Goal: Check status: Check status

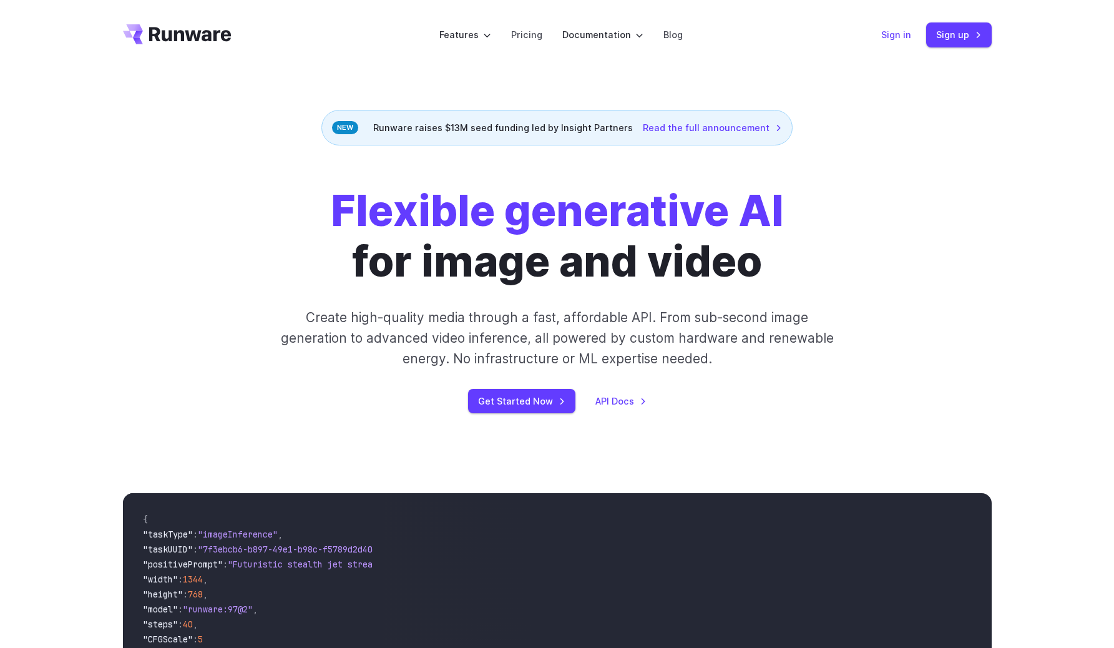
click at [896, 34] on link "Sign in" at bounding box center [896, 34] width 30 height 14
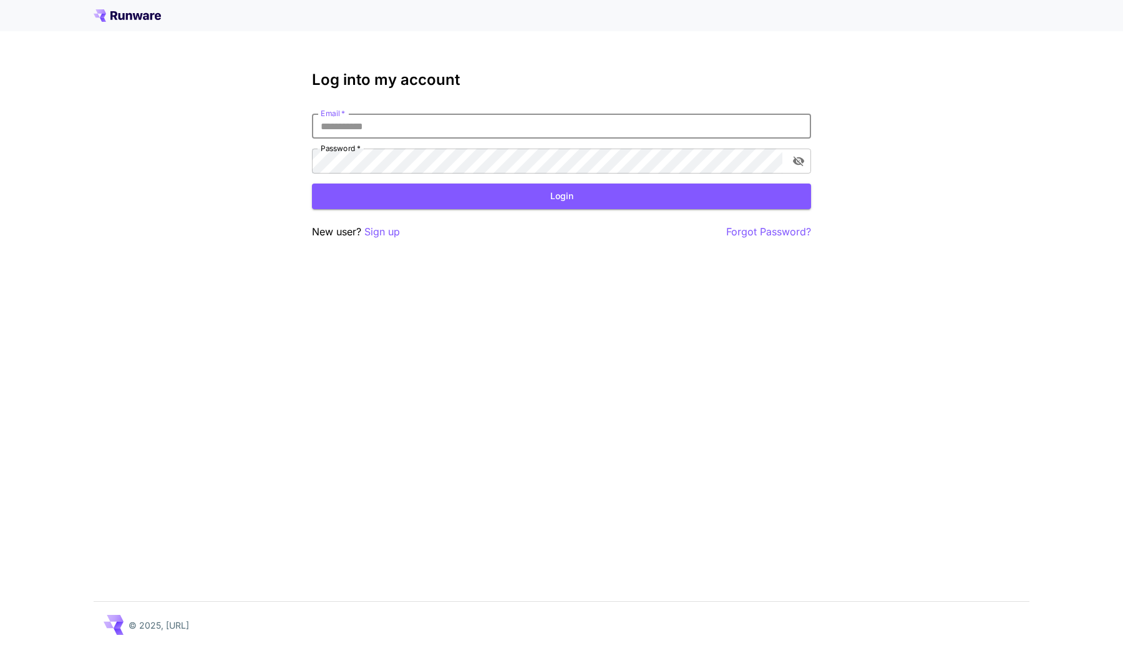
click at [611, 115] on input "Email   *" at bounding box center [561, 126] width 499 height 25
type input "**********"
click at [705, 178] on form "**********" at bounding box center [561, 161] width 499 height 95
click at [705, 192] on button "Login" at bounding box center [561, 196] width 499 height 26
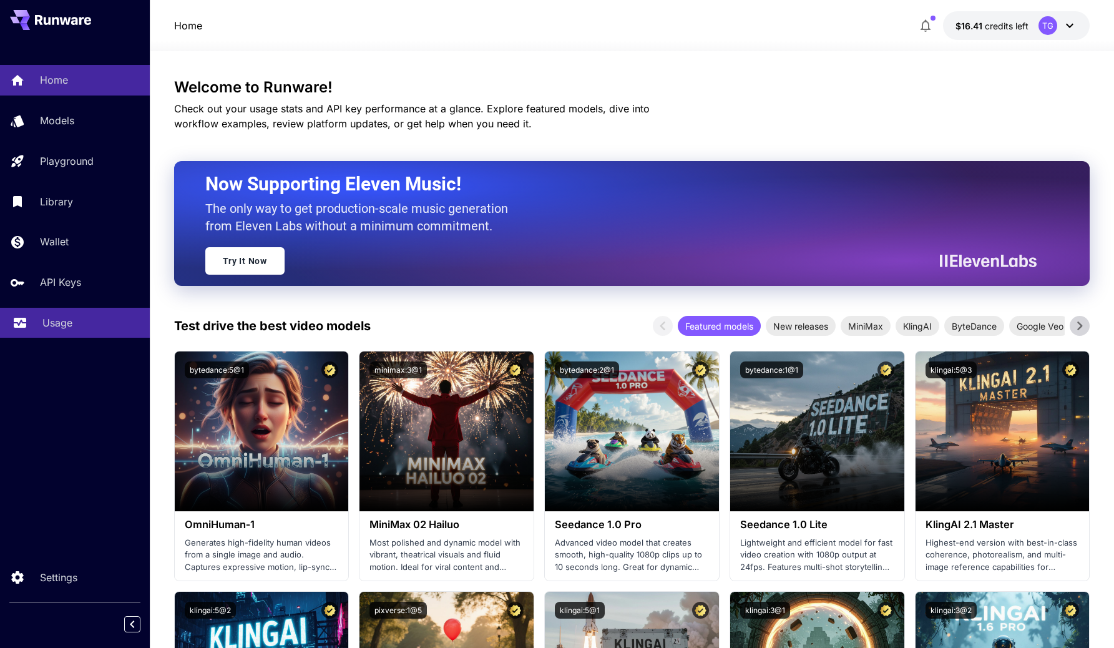
click at [66, 313] on link "Usage" at bounding box center [75, 323] width 150 height 31
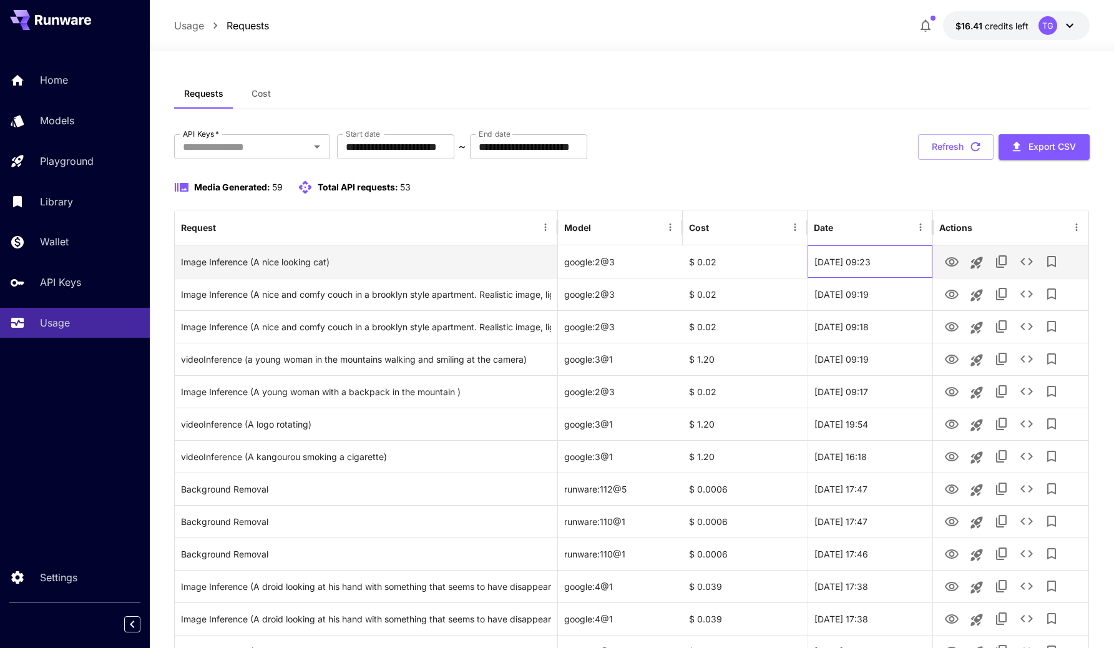
drag, startPoint x: 871, startPoint y: 264, endPoint x: 905, endPoint y: 264, distance: 33.7
click at [905, 264] on div "23 Sep, 2025 09:23" at bounding box center [869, 261] width 125 height 32
click at [948, 262] on icon "View" at bounding box center [951, 261] width 14 height 9
click at [721, 263] on div "$ 0.02" at bounding box center [744, 261] width 125 height 32
click at [1029, 261] on icon "See details" at bounding box center [1026, 261] width 15 height 15
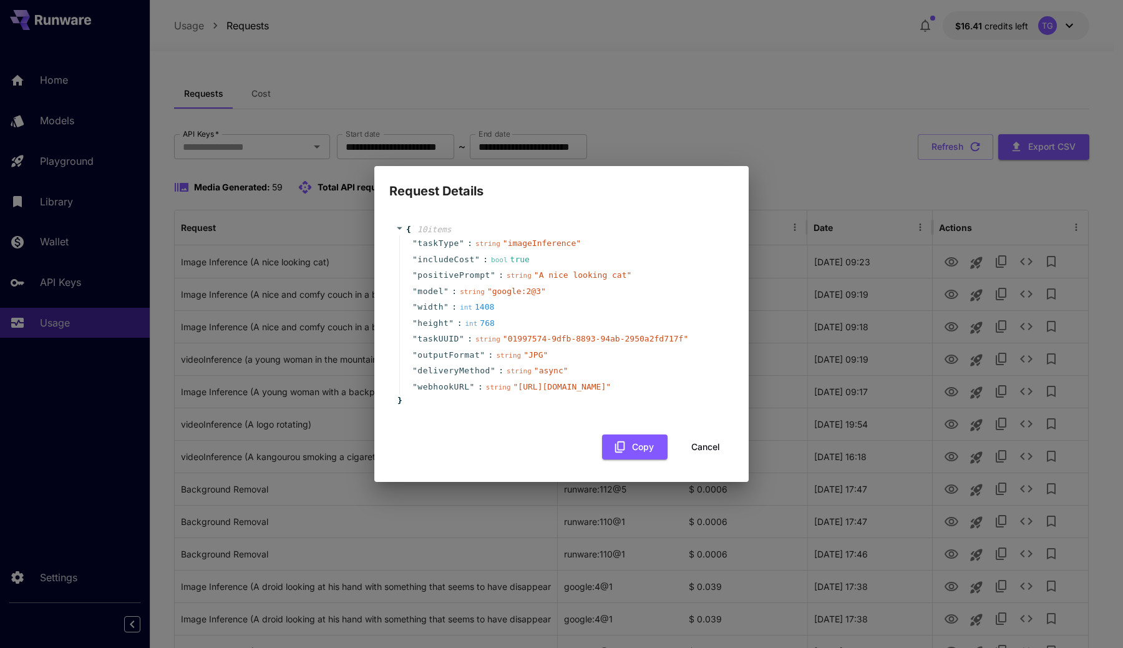
click at [703, 458] on button "Cancel" at bounding box center [705, 447] width 56 height 26
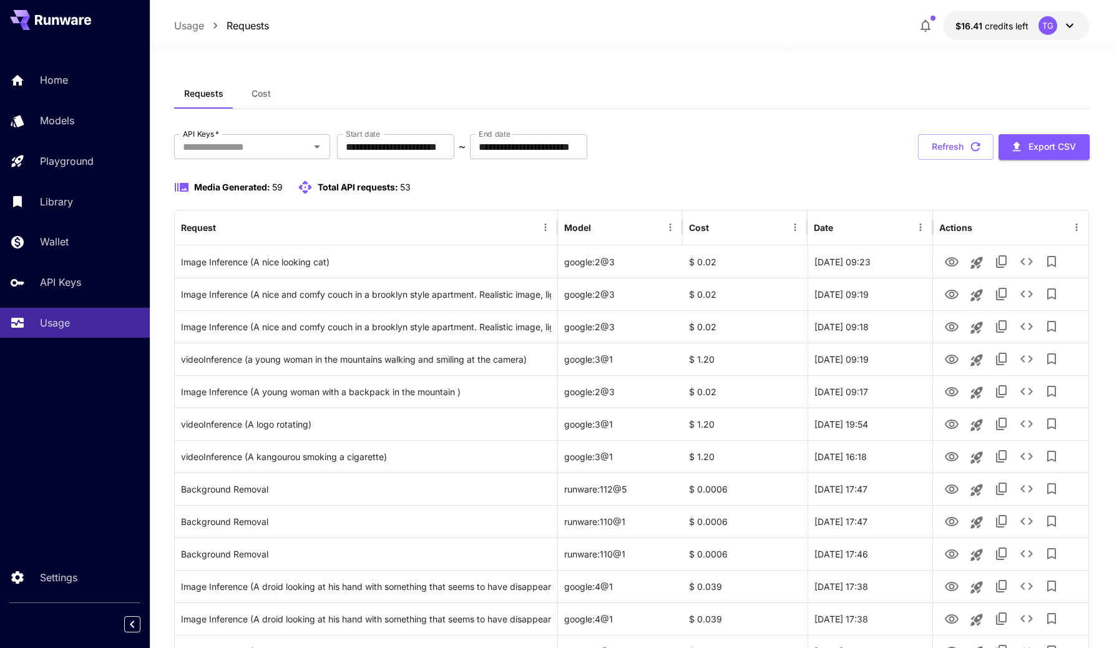
click at [949, 202] on div "Media Generated: 59 Total API requests: 53" at bounding box center [632, 195] width 916 height 30
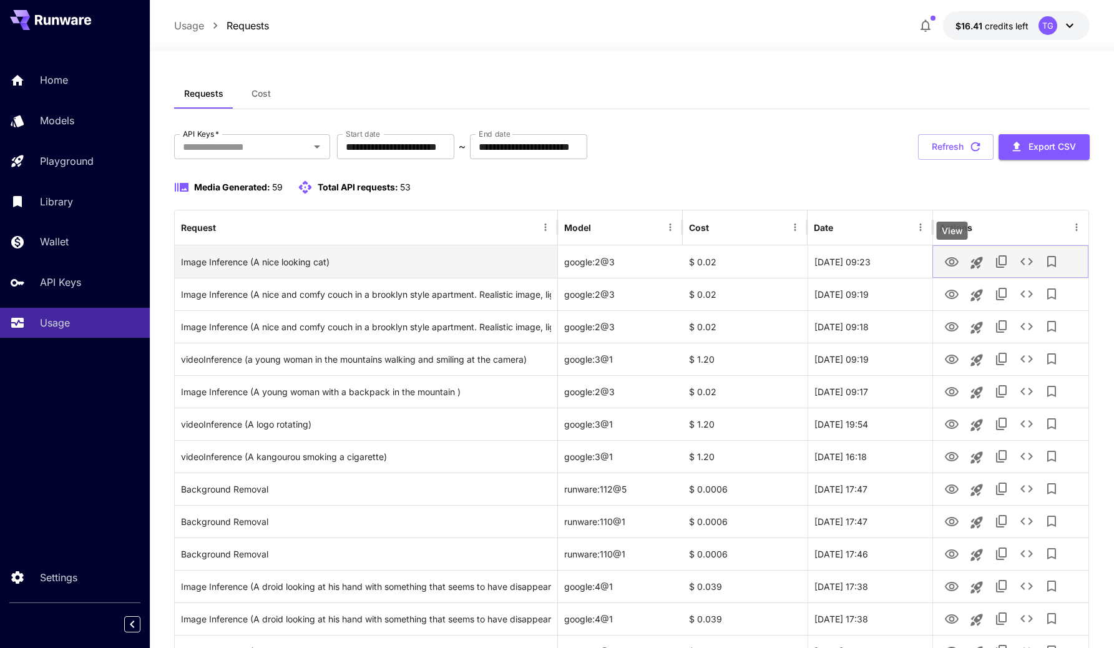
click at [948, 261] on icon "View" at bounding box center [951, 262] width 15 height 15
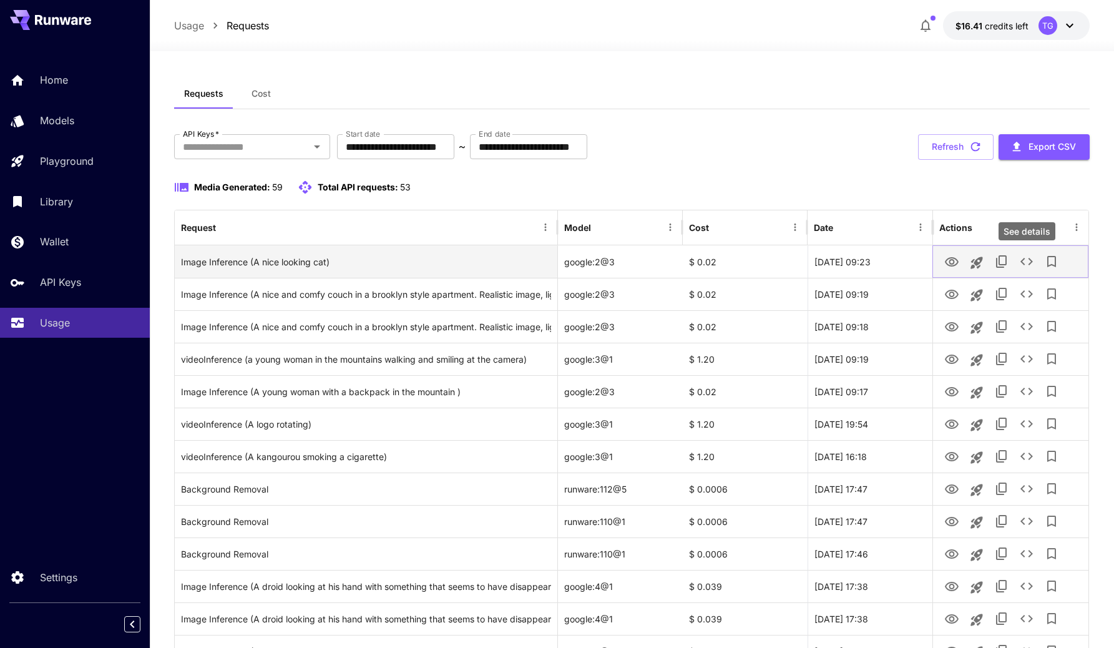
click at [1025, 259] on icon "See details" at bounding box center [1026, 261] width 15 height 15
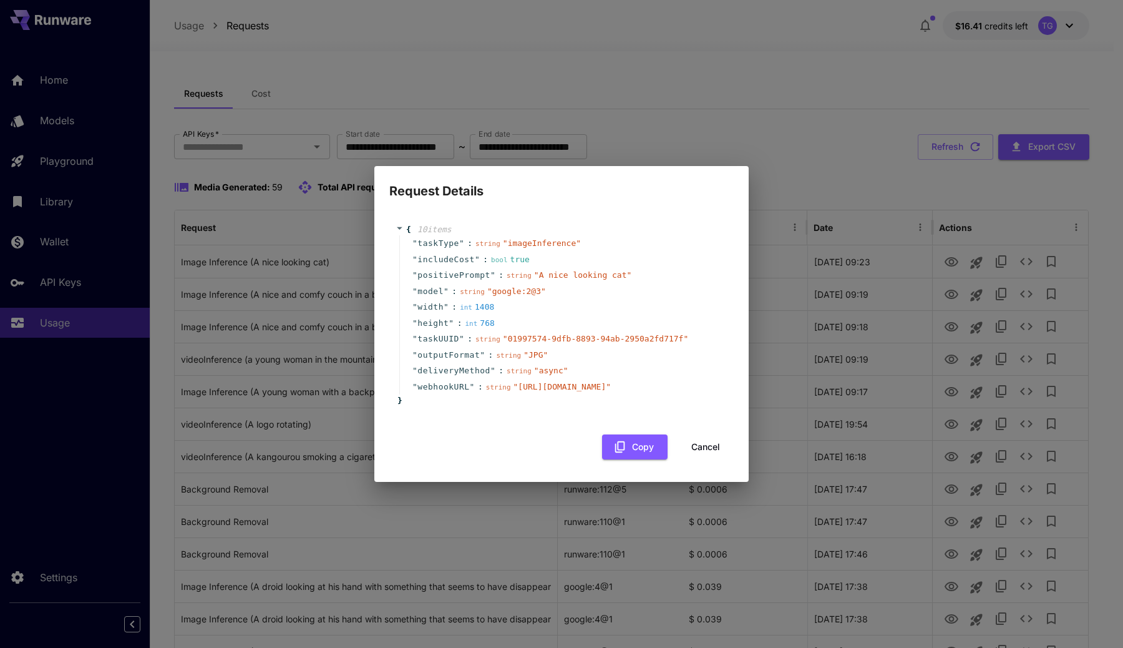
click at [535, 334] on span "" 01997574-9dfb-8893-94ab-2950a2fd717f "" at bounding box center [595, 338] width 185 height 9
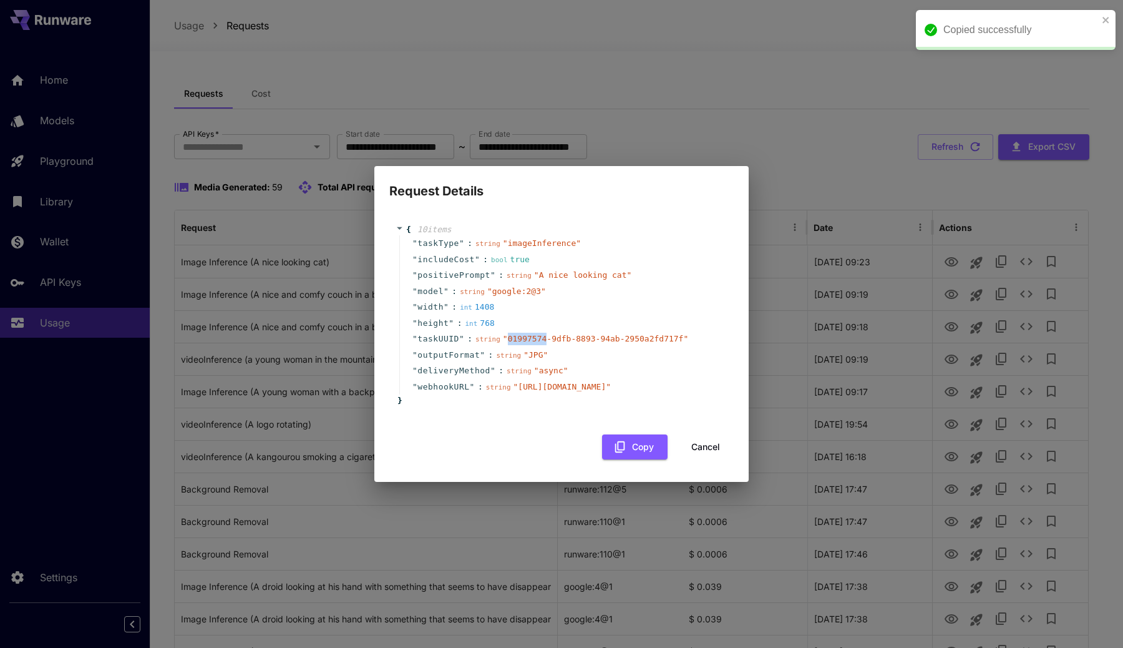
click at [535, 334] on span "" 01997574-9dfb-8893-94ab-2950a2fd717f "" at bounding box center [595, 338] width 185 height 9
click at [513, 334] on span "" 01997574-9dfb-8893-94ab-2950a2fd717f "" at bounding box center [595, 338] width 185 height 9
drag, startPoint x: 505, startPoint y: 324, endPoint x: 591, endPoint y: 324, distance: 86.1
click at [591, 334] on span "" 01997574-9dfb-8893-94ab-2950a2fd717f "" at bounding box center [595, 338] width 185 height 9
drag, startPoint x: 507, startPoint y: 328, endPoint x: 681, endPoint y: 324, distance: 174.7
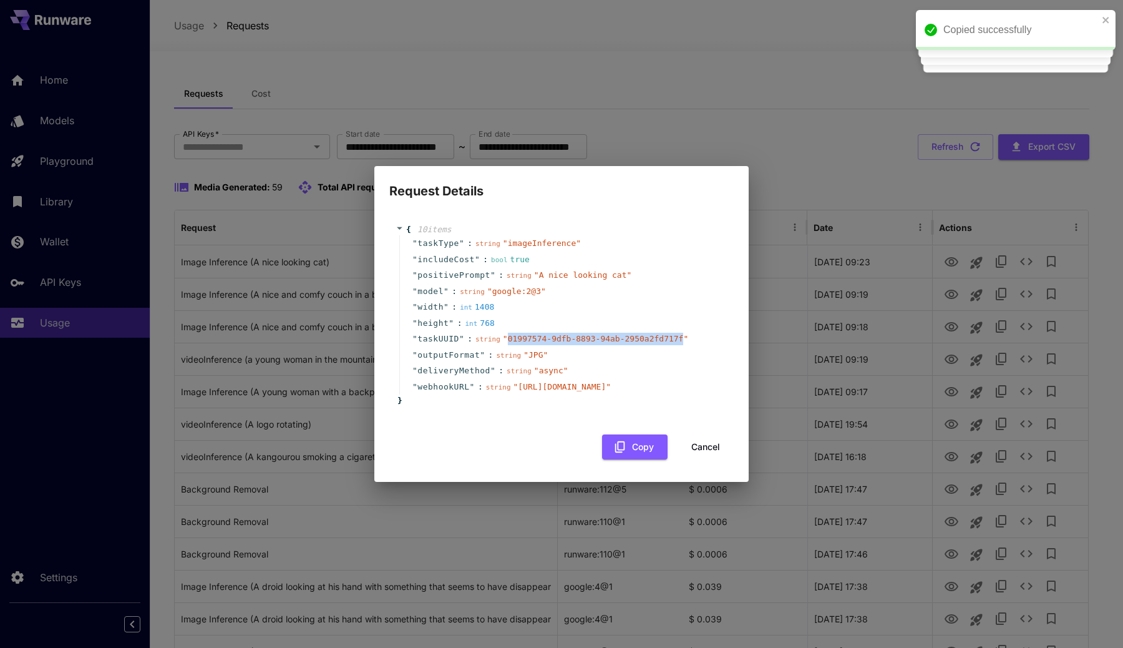
click at [681, 334] on span "" 01997574-9dfb-8893-94ab-2950a2fd717f "" at bounding box center [595, 338] width 185 height 9
copy span "01997574-9dfb-8893-94ab-2950a2fd717f"
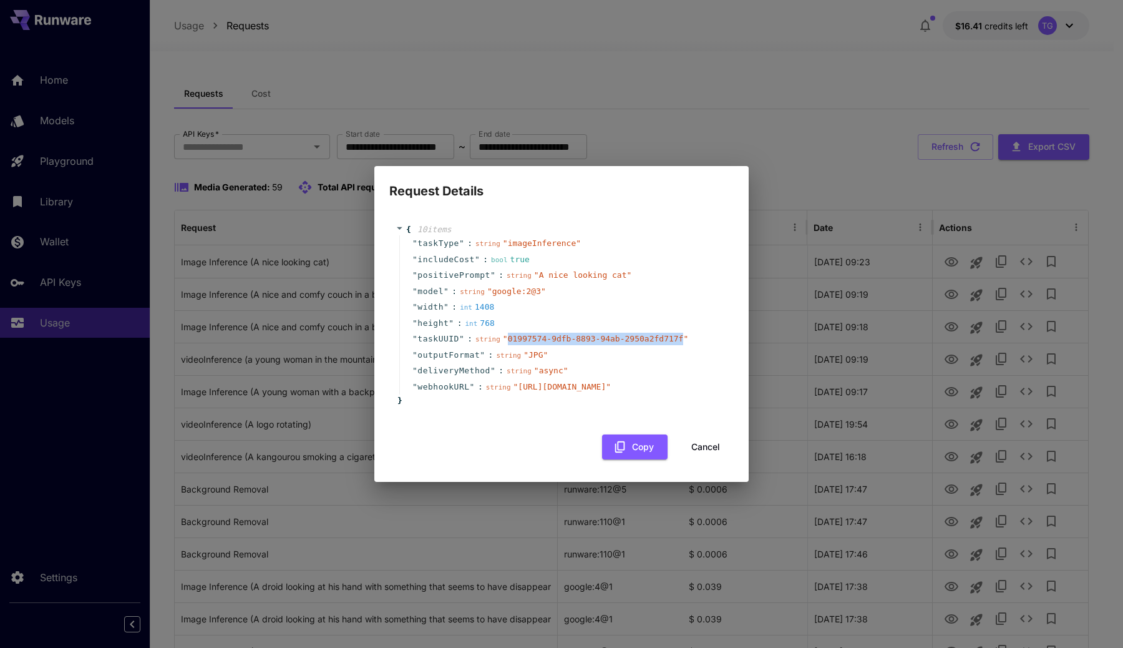
copy span "01997574-9dfb-8893-94ab-2950a2fd717f"
click at [704, 460] on button "Cancel" at bounding box center [705, 447] width 56 height 26
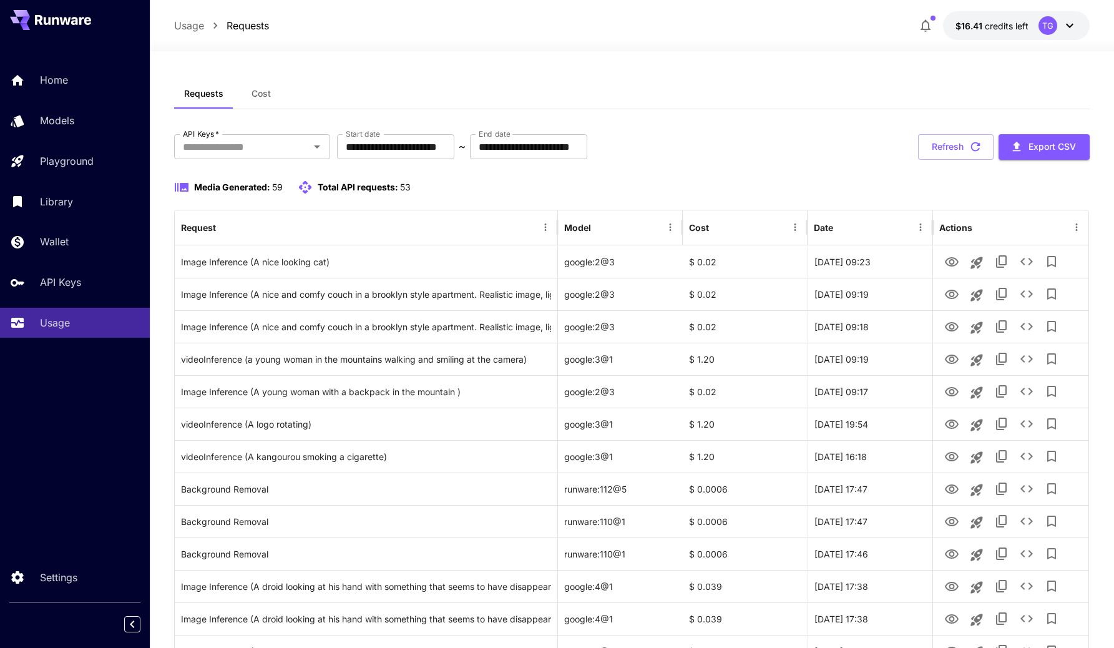
click at [787, 134] on div "**********" at bounding box center [632, 147] width 916 height 26
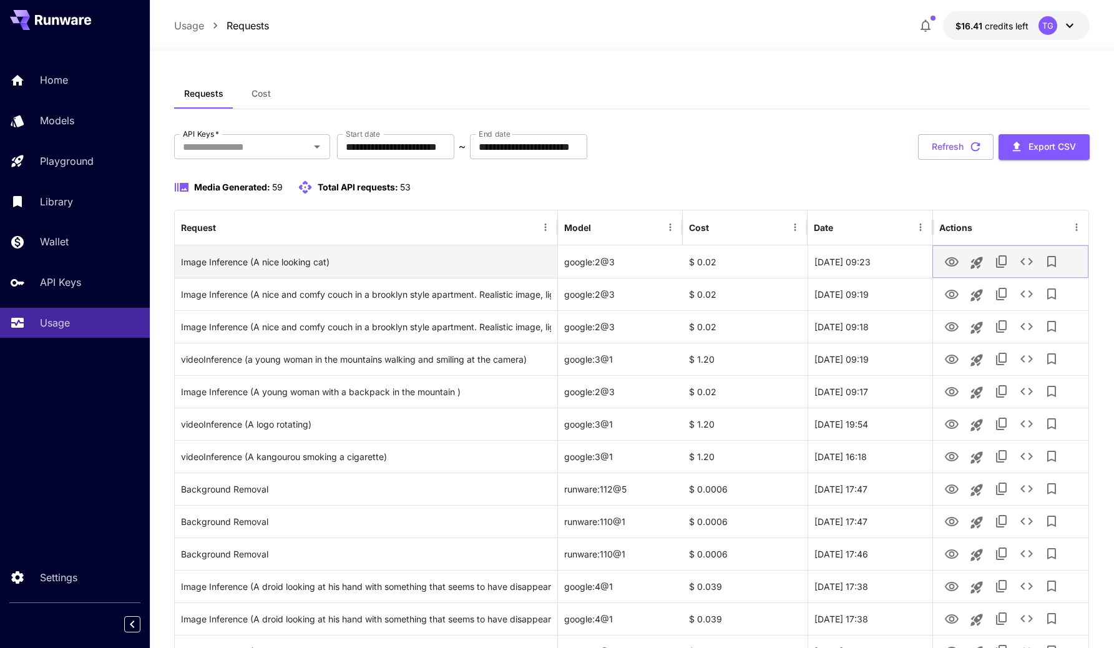
click at [1021, 263] on icon "See details" at bounding box center [1026, 261] width 12 height 7
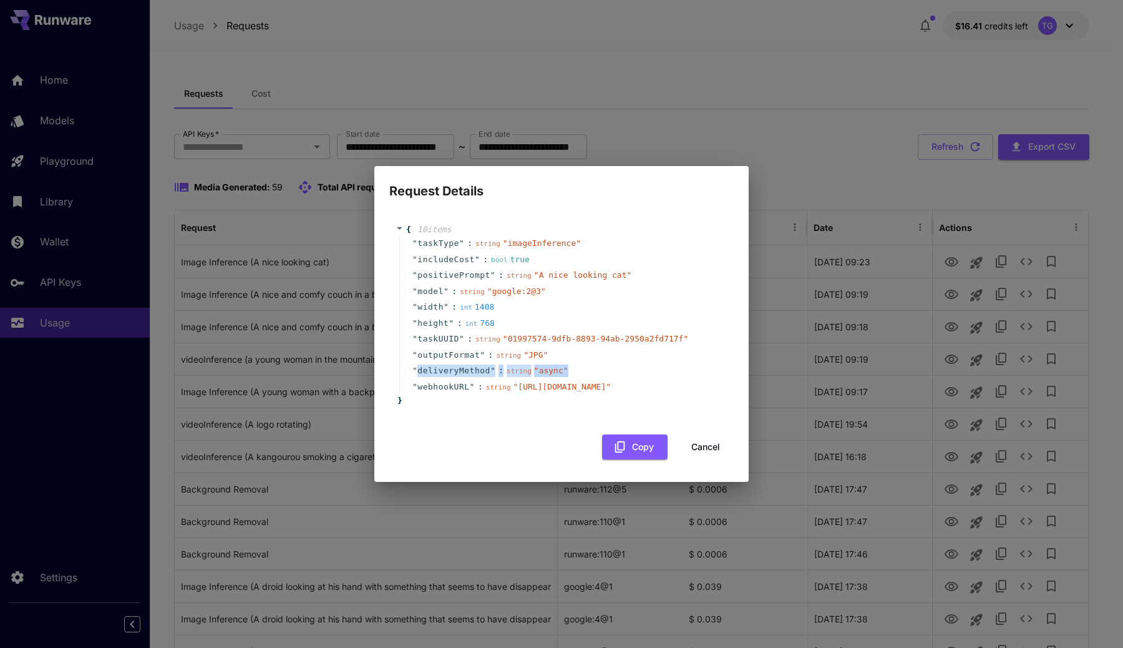
drag, startPoint x: 428, startPoint y: 354, endPoint x: 636, endPoint y: 354, distance: 207.7
click at [636, 362] on div "" deliveryMethod " : string " async "" at bounding box center [563, 370] width 328 height 16
click at [762, 180] on div "Request Details { 10 item s " taskType " : string " imageInference " " includeC…" at bounding box center [561, 324] width 1123 height 648
click at [695, 460] on button "Cancel" at bounding box center [705, 447] width 56 height 26
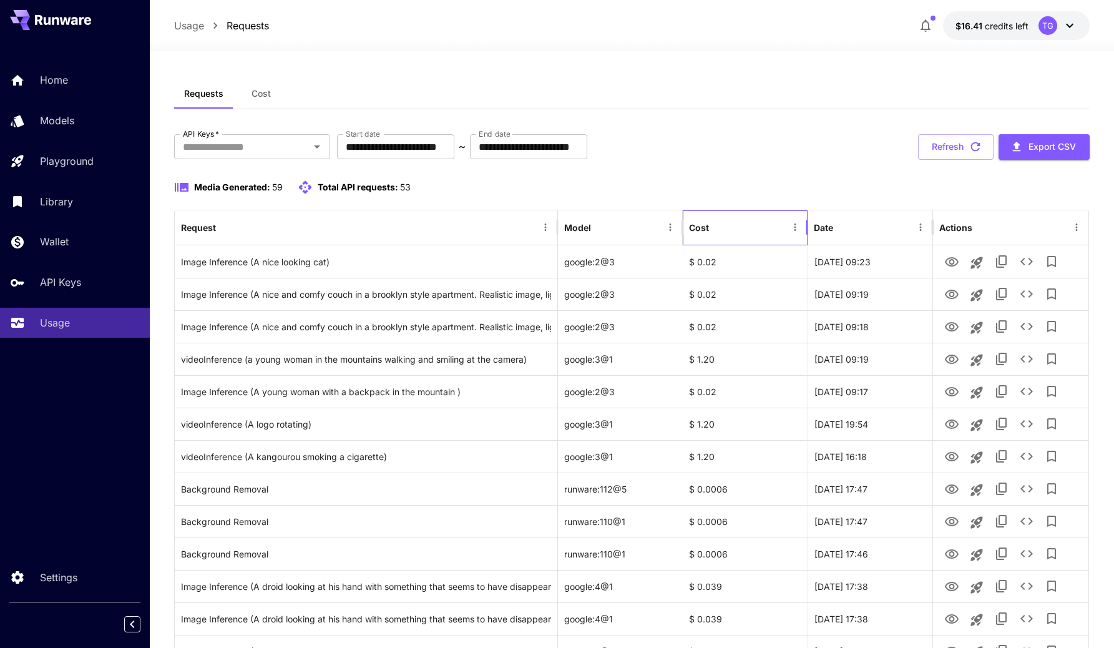
click at [772, 220] on div "Cost" at bounding box center [737, 227] width 97 height 34
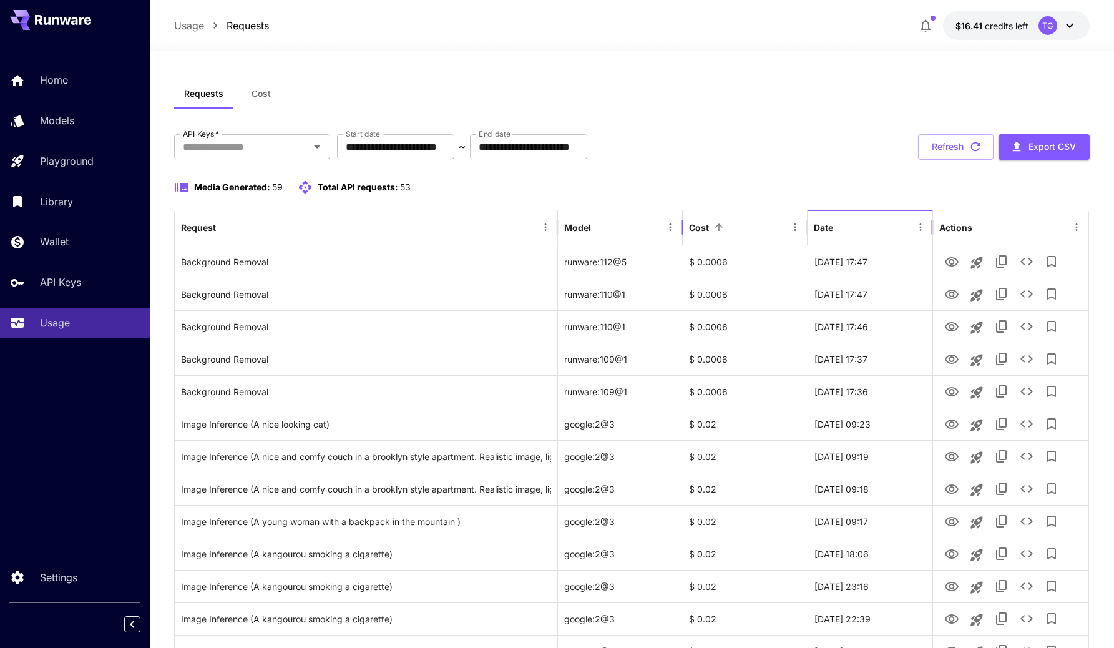
click at [853, 224] on div "Date" at bounding box center [862, 227] width 98 height 34
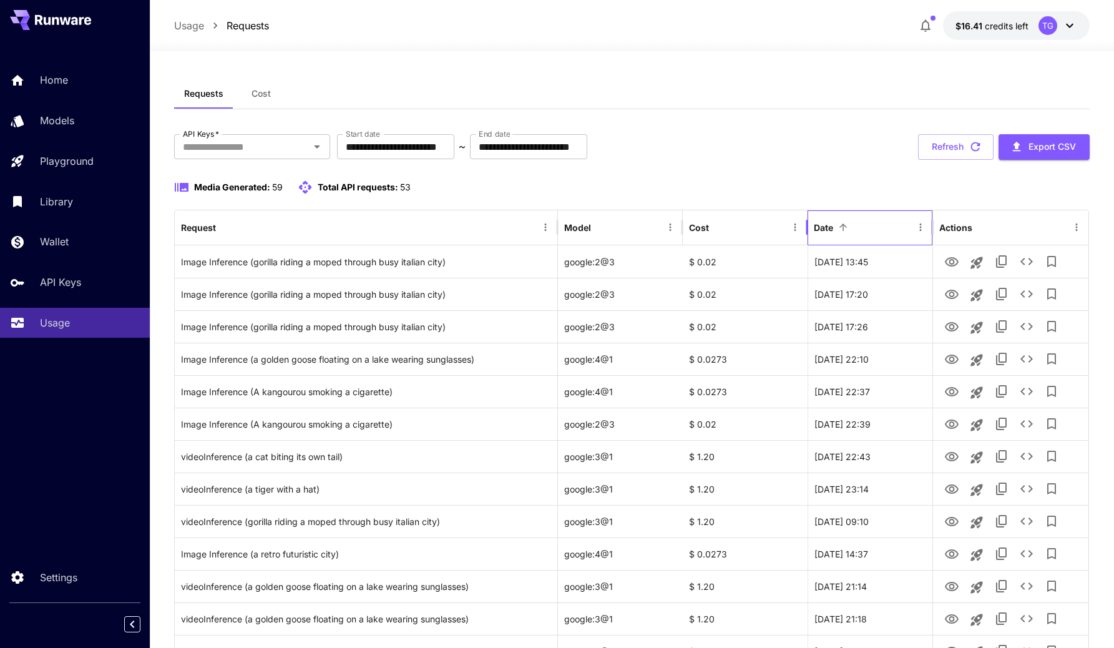
click at [853, 224] on div "Date" at bounding box center [862, 227] width 98 height 34
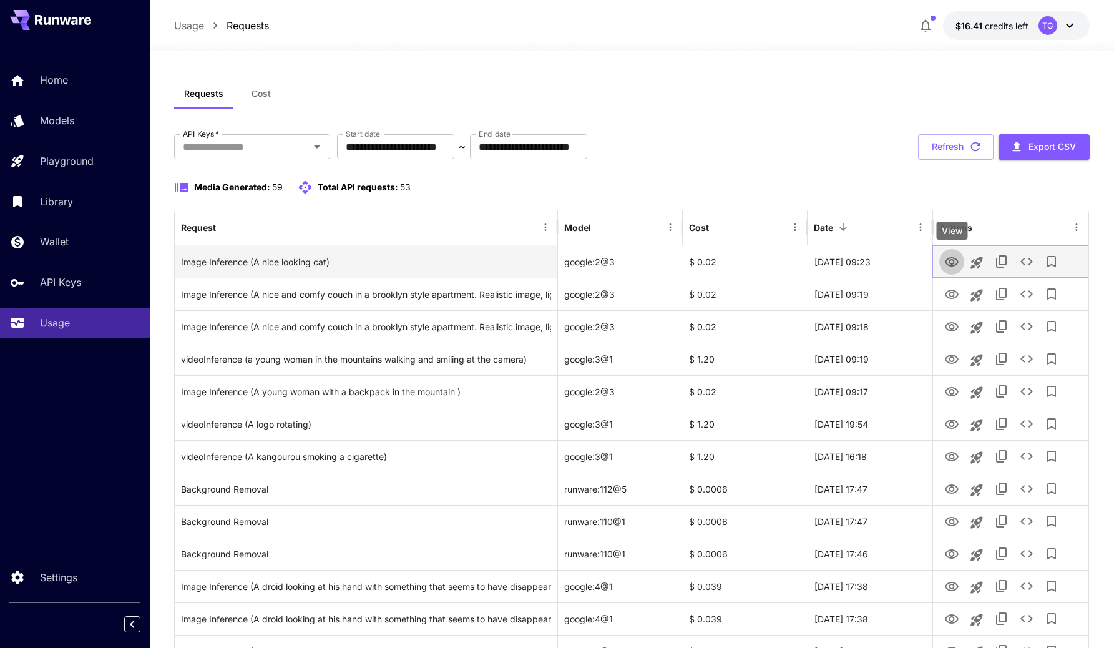
click at [949, 263] on icon "View" at bounding box center [951, 262] width 15 height 15
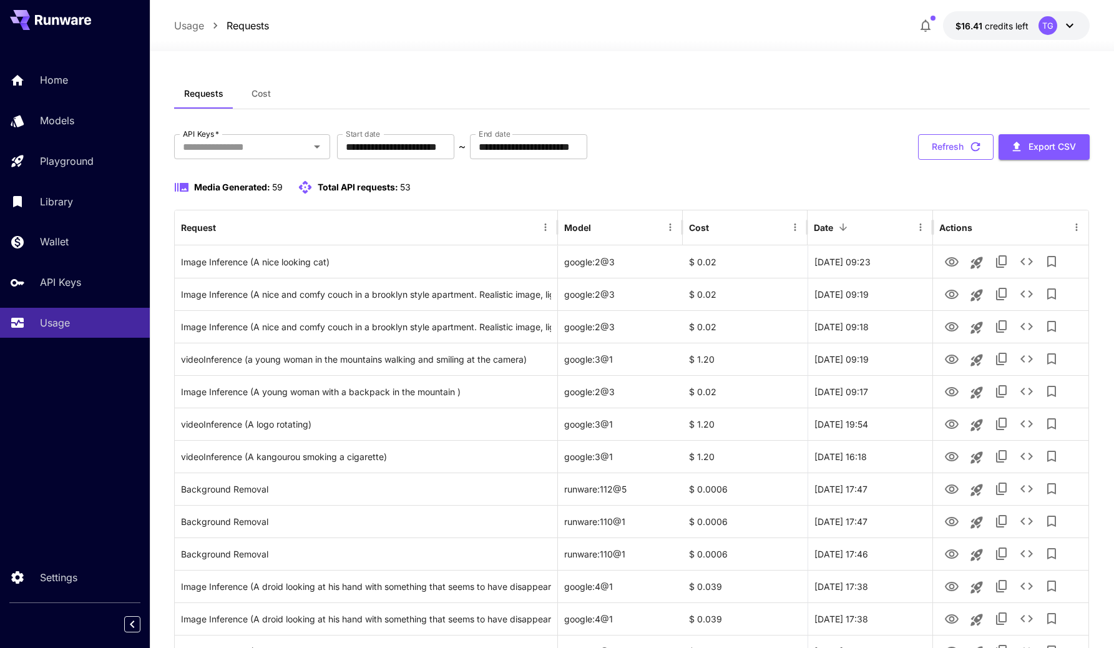
click at [942, 141] on button "Refresh" at bounding box center [955, 147] width 75 height 26
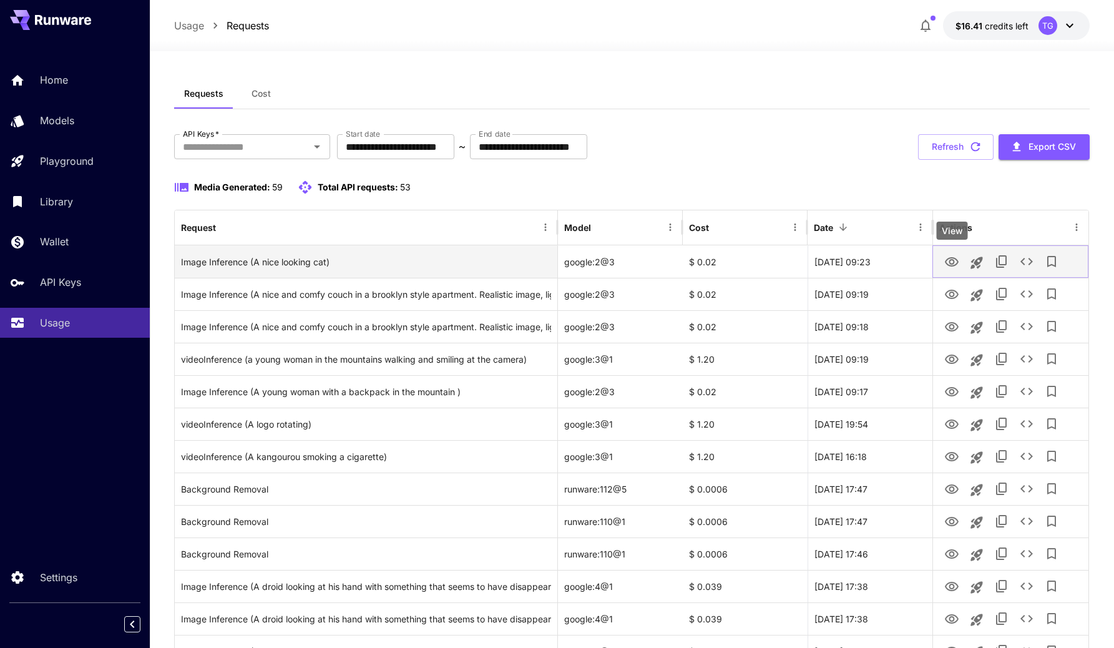
click at [948, 260] on icon "View" at bounding box center [951, 262] width 15 height 15
click at [1027, 256] on icon "See details" at bounding box center [1026, 261] width 15 height 15
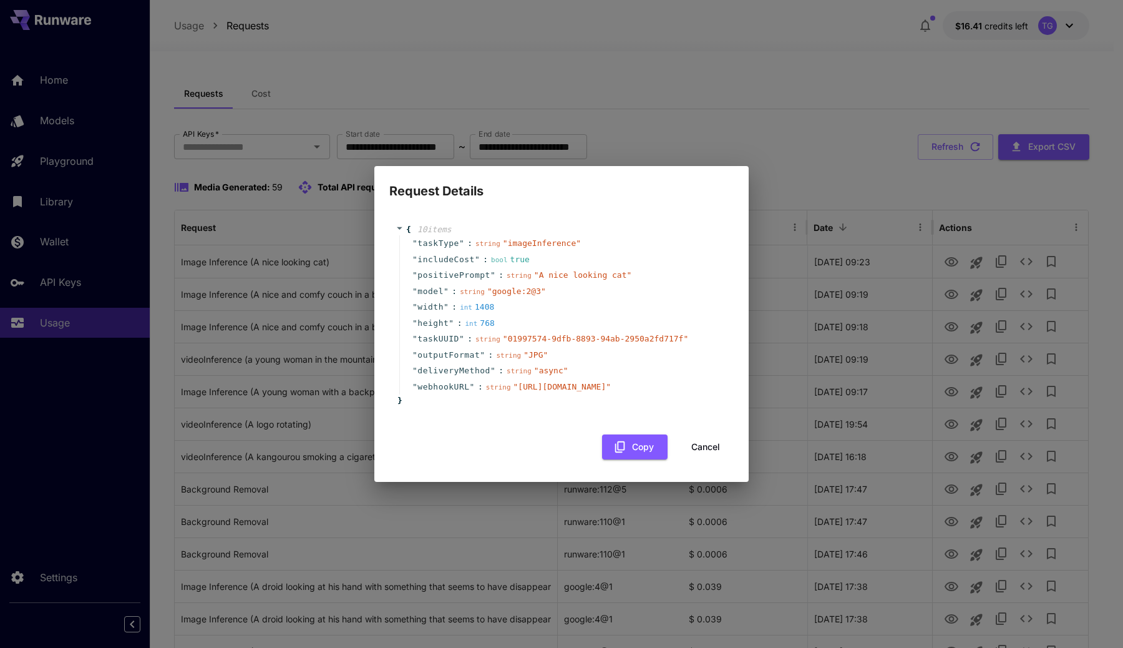
click at [535, 331] on div "" taskUUID " : string " 01997574-9dfb-8893-94ab-2950a2fd717f "" at bounding box center [563, 339] width 328 height 16
click at [514, 334] on span "" 01997574-9dfb-8893-94ab-2950a2fd717f "" at bounding box center [595, 338] width 185 height 9
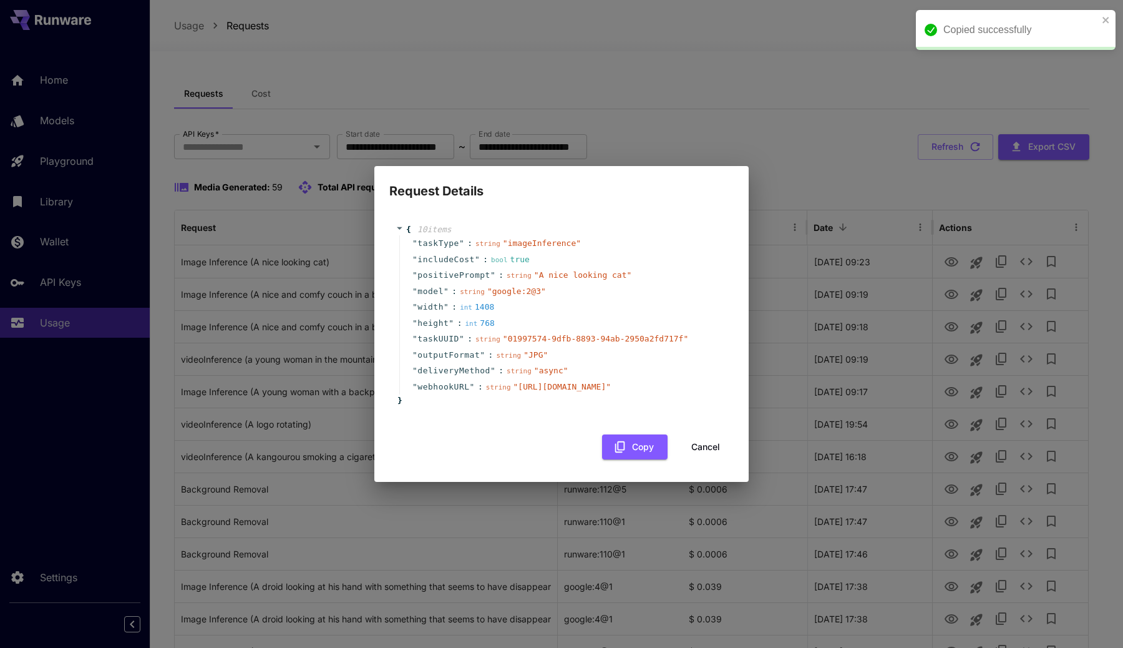
click at [433, 333] on span "taskUUID" at bounding box center [438, 339] width 42 height 12
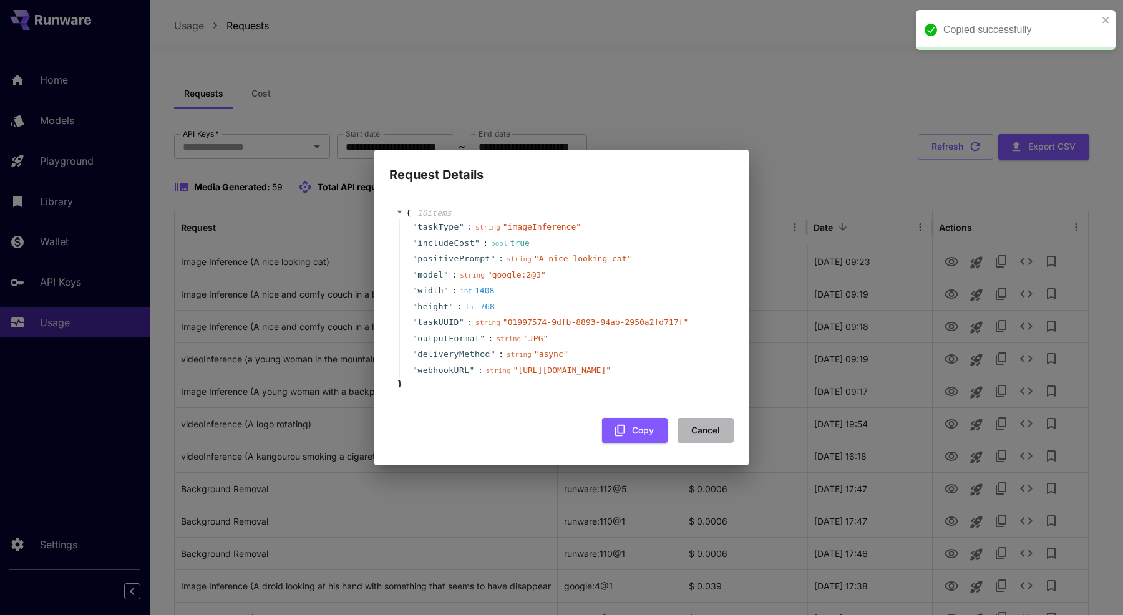
click at [703, 439] on button "Cancel" at bounding box center [705, 431] width 56 height 26
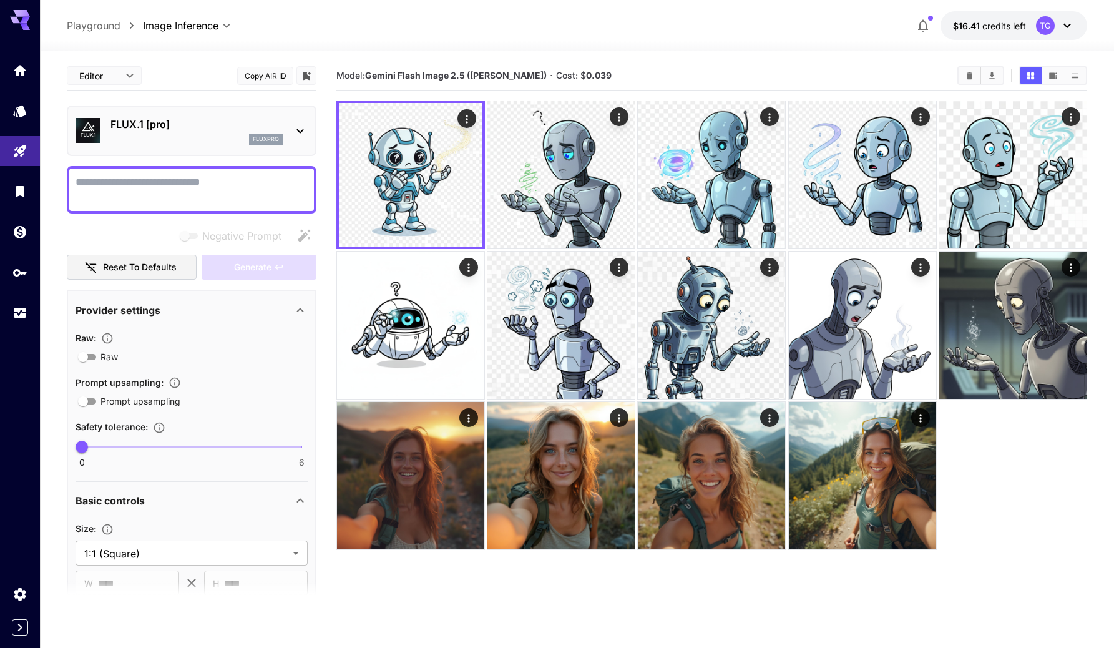
type input "**"
